Goal: Register for event/course

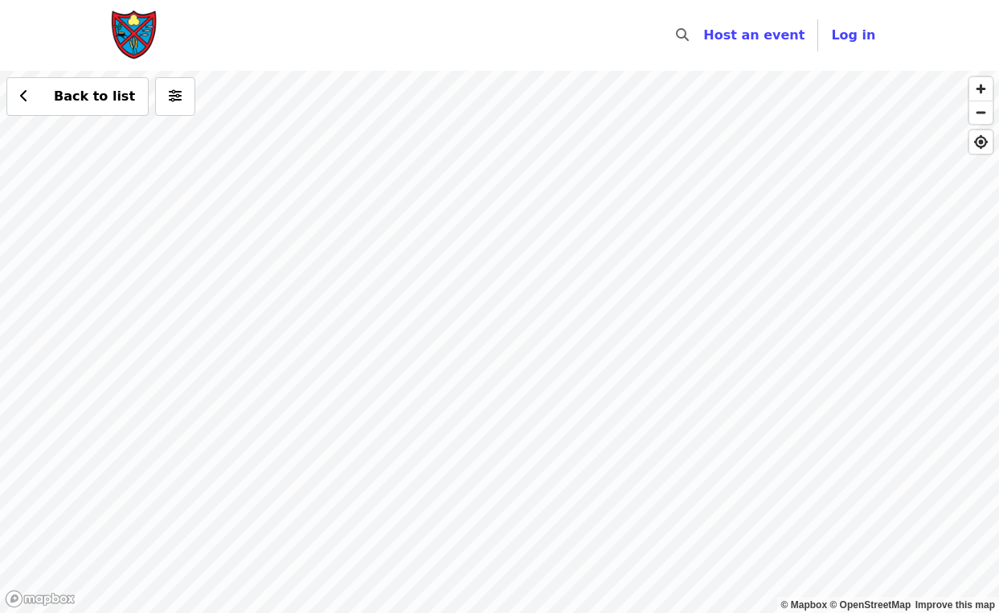
click at [580, 290] on div "Back to list" at bounding box center [499, 342] width 999 height 542
click at [450, 527] on div "Back to list" at bounding box center [499, 342] width 999 height 542
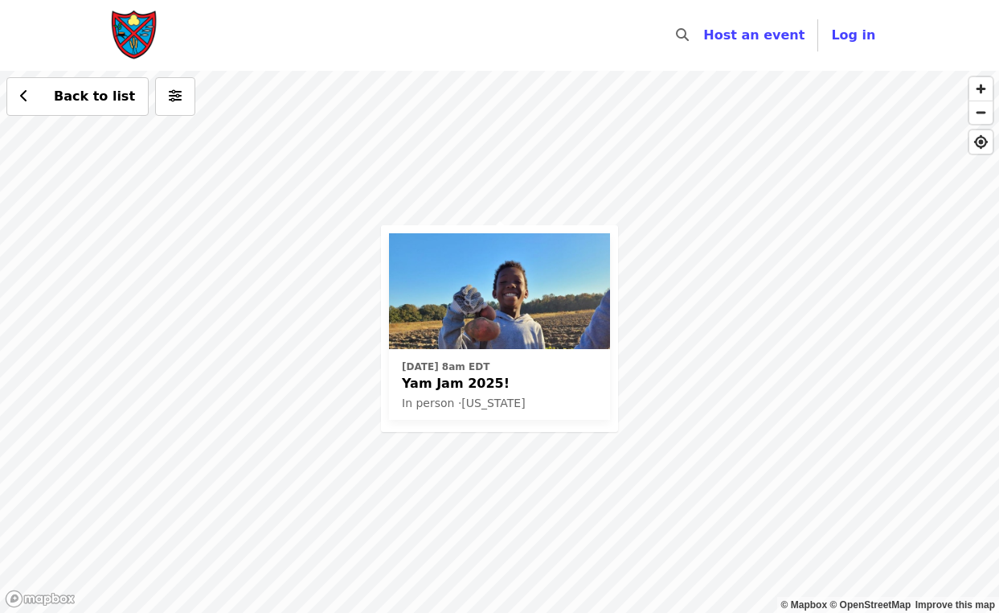
click at [620, 243] on div "Sat, Oct 4 @ 8am EDT Yam Jam 2025! In person · North Carolina Back to list" at bounding box center [499, 342] width 999 height 542
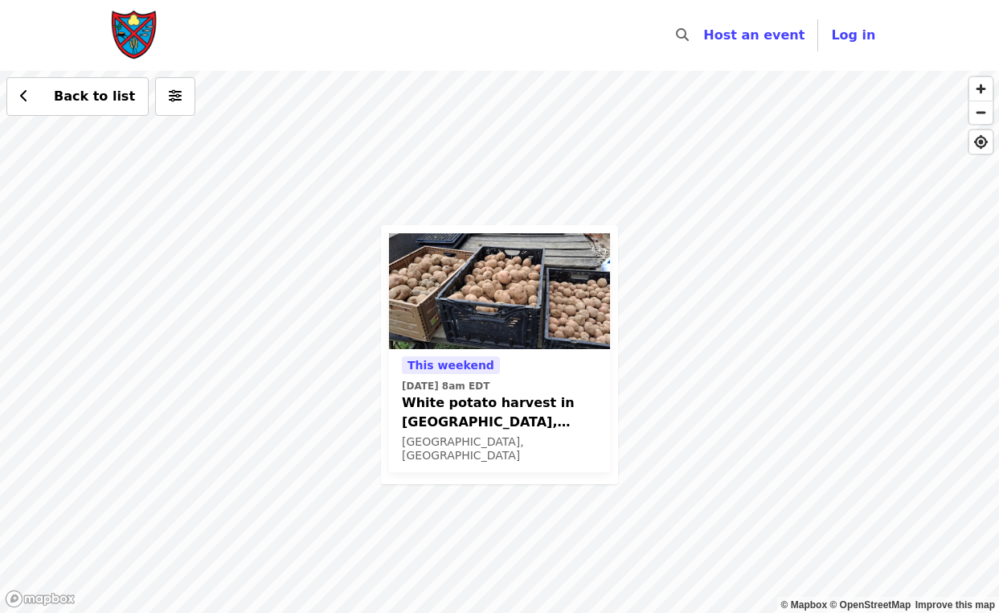
click at [387, 201] on div "This weekend Sat, Sep 13 @ 8am EDT White potato harvest in Stantonsburg, NC on …" at bounding box center [499, 342] width 999 height 542
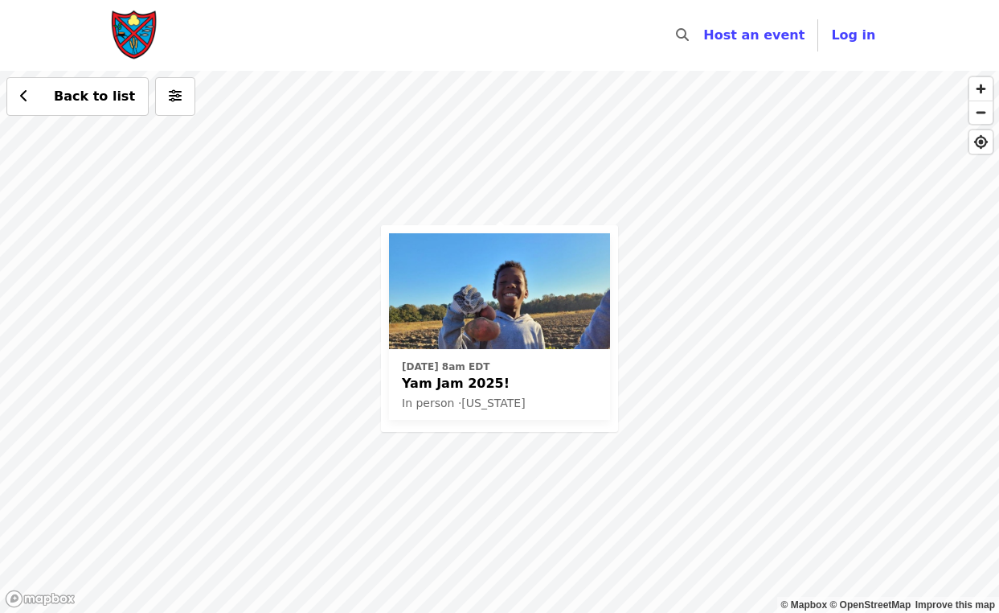
click at [451, 376] on span "Yam Jam 2025!" at bounding box center [499, 383] width 195 height 19
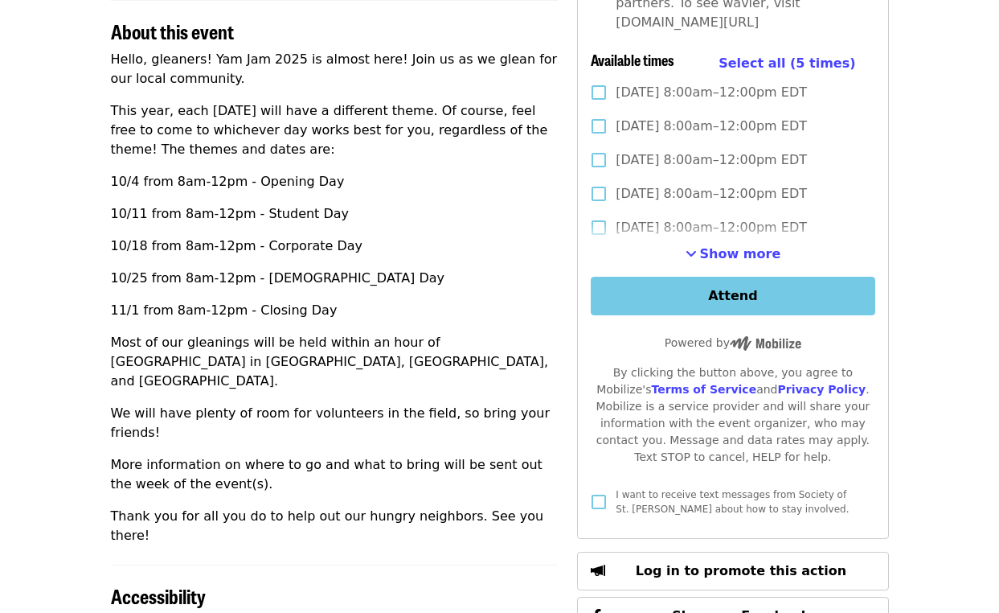
scroll to position [491, 0]
